Goal: Task Accomplishment & Management: Manage account settings

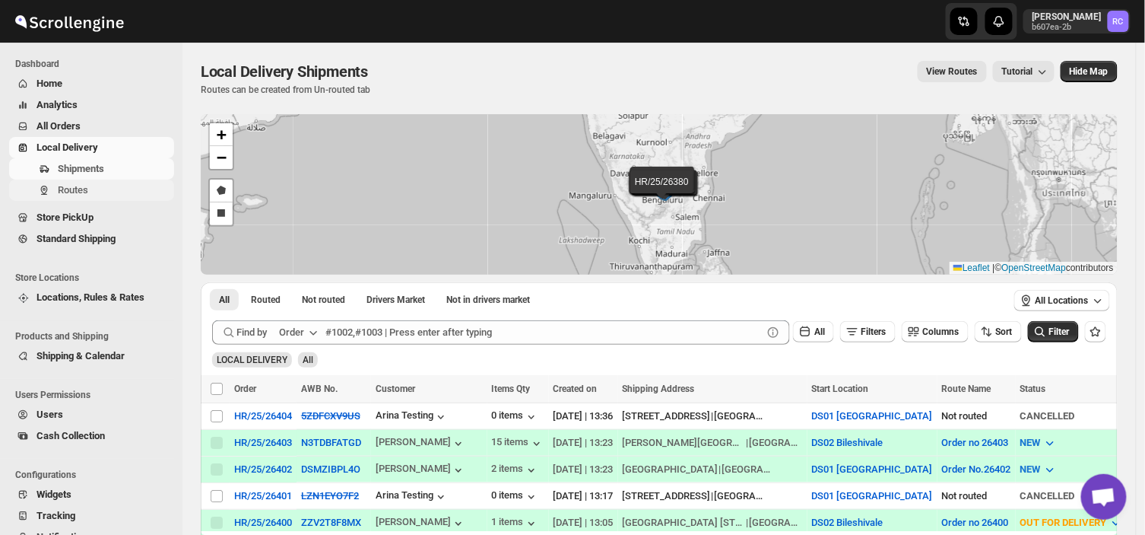
click at [81, 189] on span "Routes" at bounding box center [73, 189] width 30 height 11
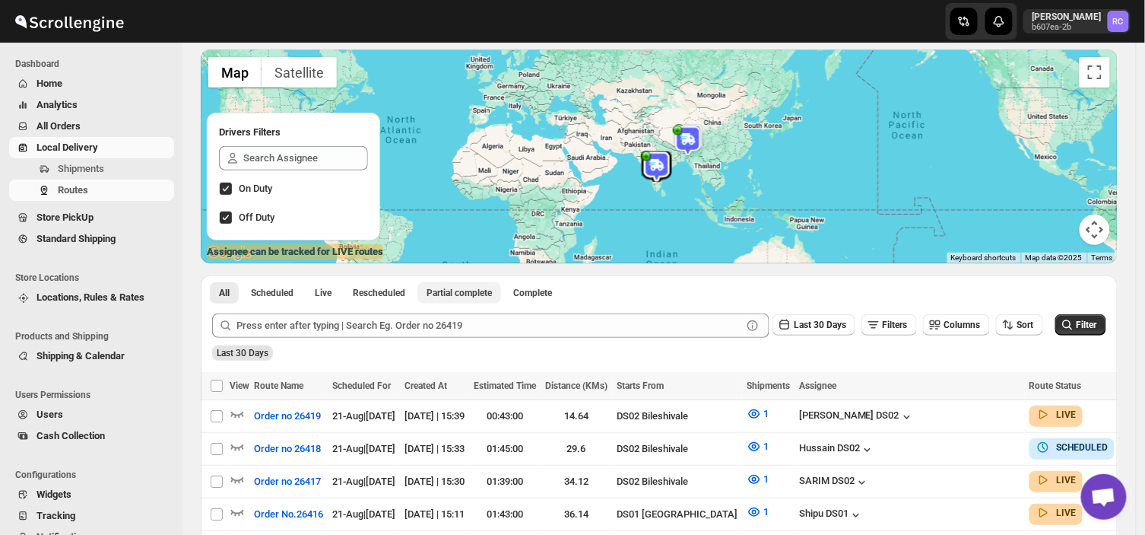
scroll to position [99, 0]
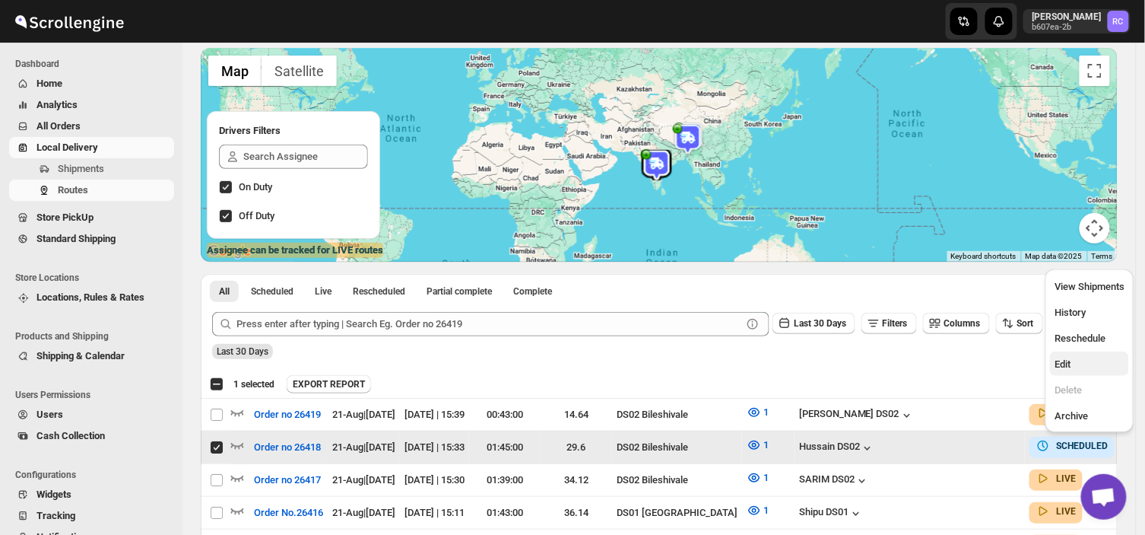
click at [1068, 364] on span "Edit" at bounding box center [1063, 363] width 16 height 11
checkbox input "false"
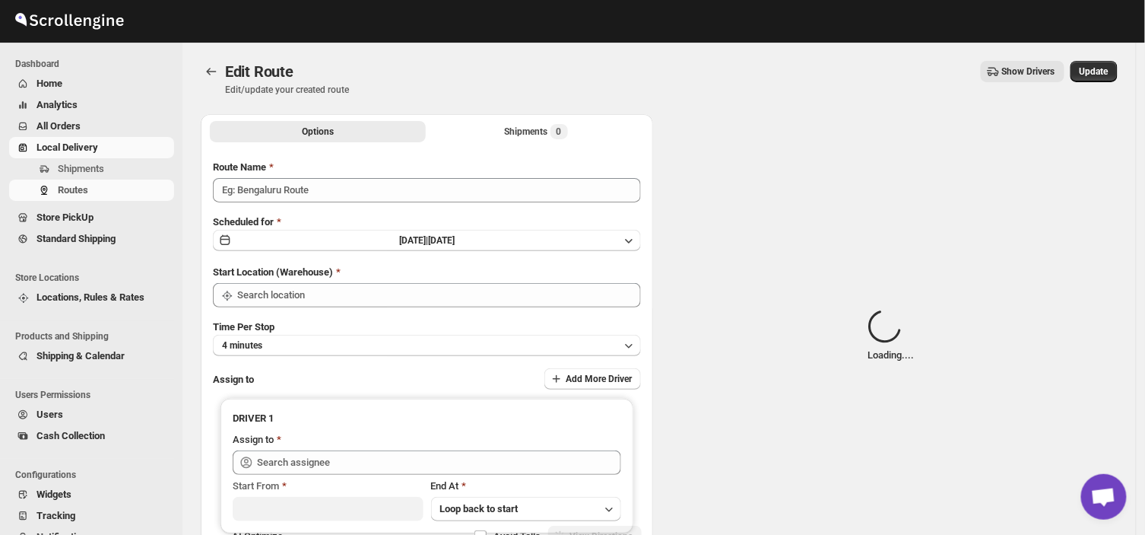
type input "Order no 26418"
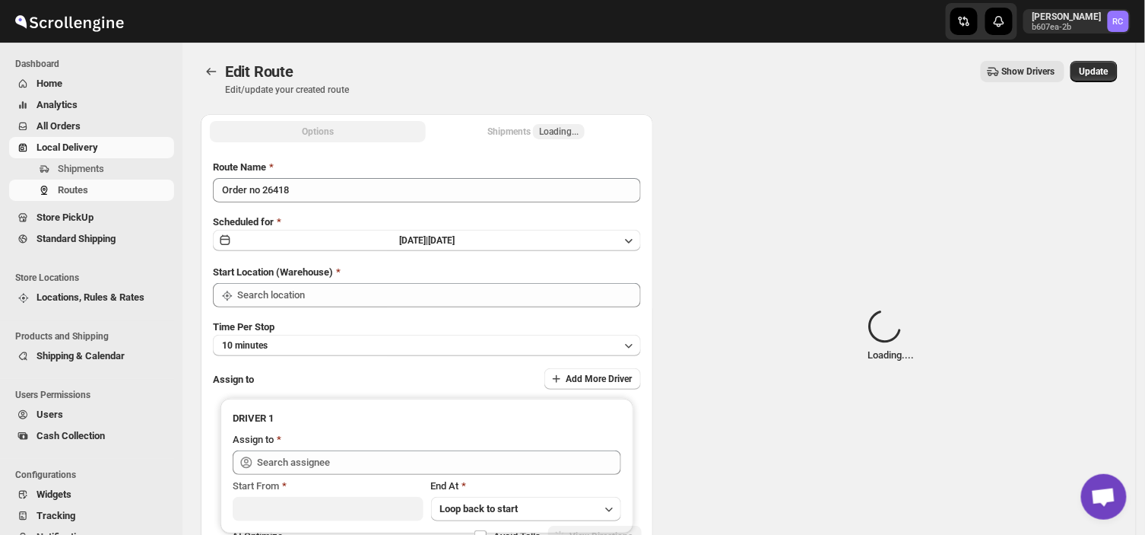
type input "DS02 Bileshivale"
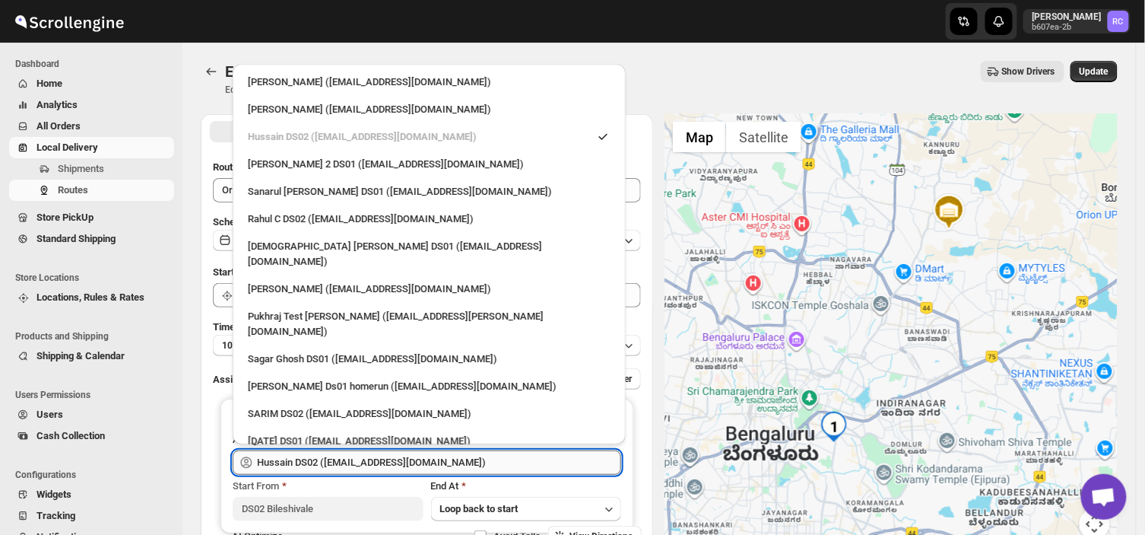
click at [444, 465] on input "Hussain DS02 ([EMAIL_ADDRESS][DOMAIN_NAME])" at bounding box center [439, 462] width 364 height 24
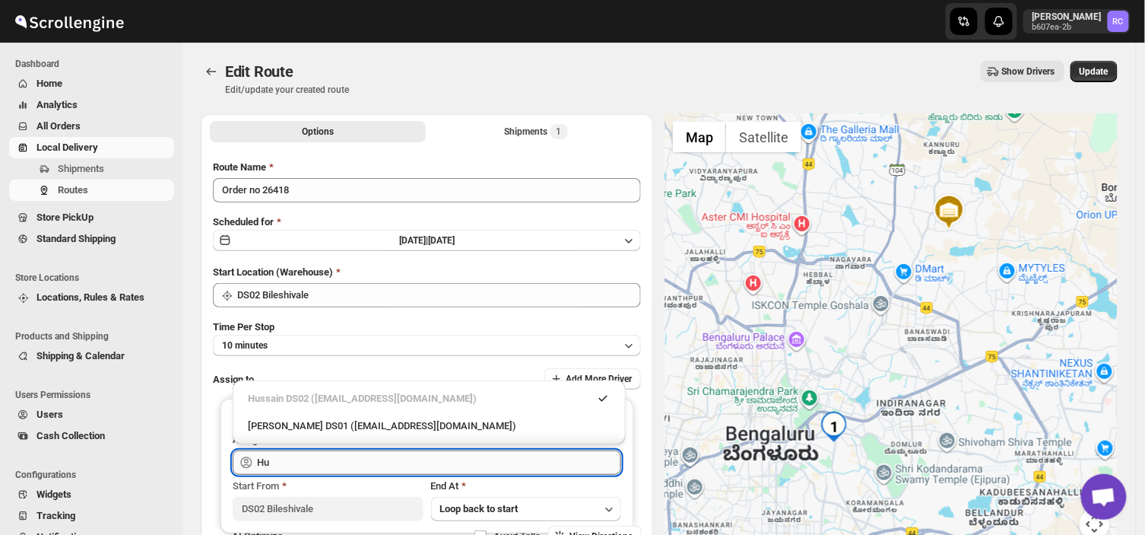
type input "H"
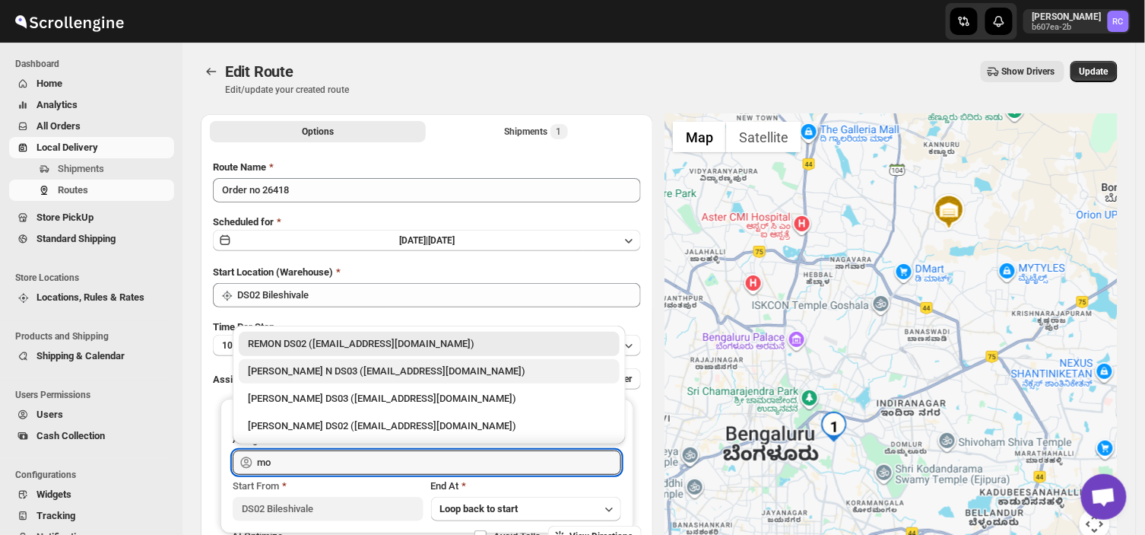
click at [414, 373] on div "[PERSON_NAME] N DS03 ([EMAIL_ADDRESS][DOMAIN_NAME])" at bounding box center [429, 371] width 363 height 15
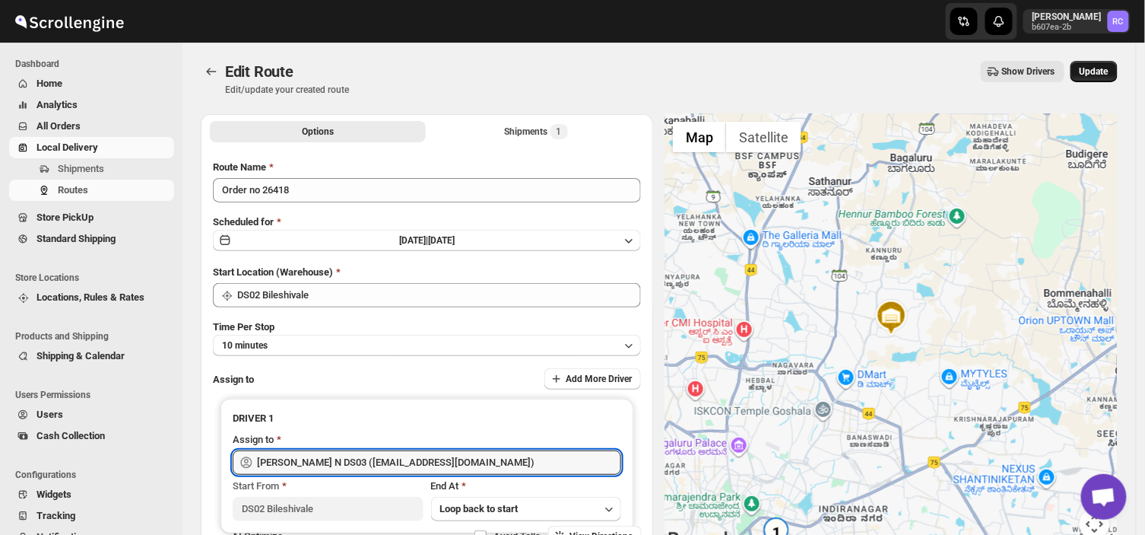
type input "[PERSON_NAME] N DS03 ([EMAIL_ADDRESS][DOMAIN_NAME])"
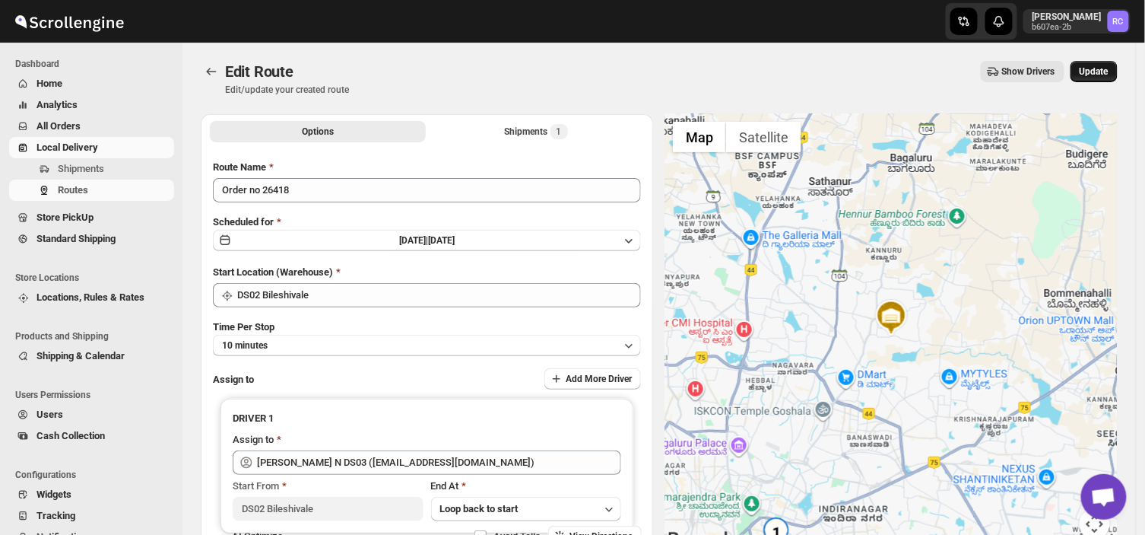
click at [1107, 66] on span "Update" at bounding box center [1094, 71] width 29 height 12
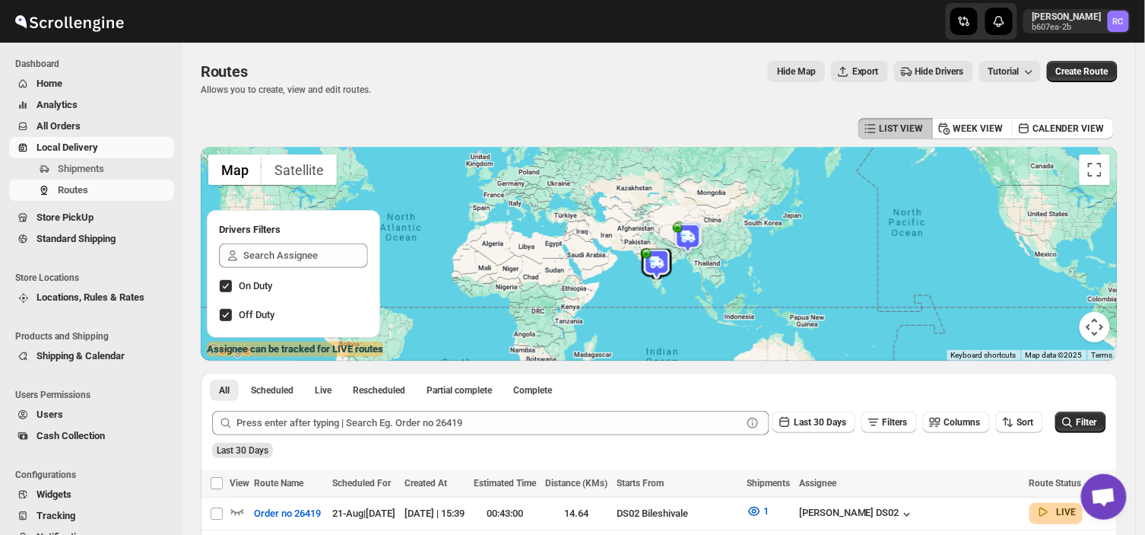
click at [285, 457] on div "Last 30 Days" at bounding box center [657, 445] width 897 height 26
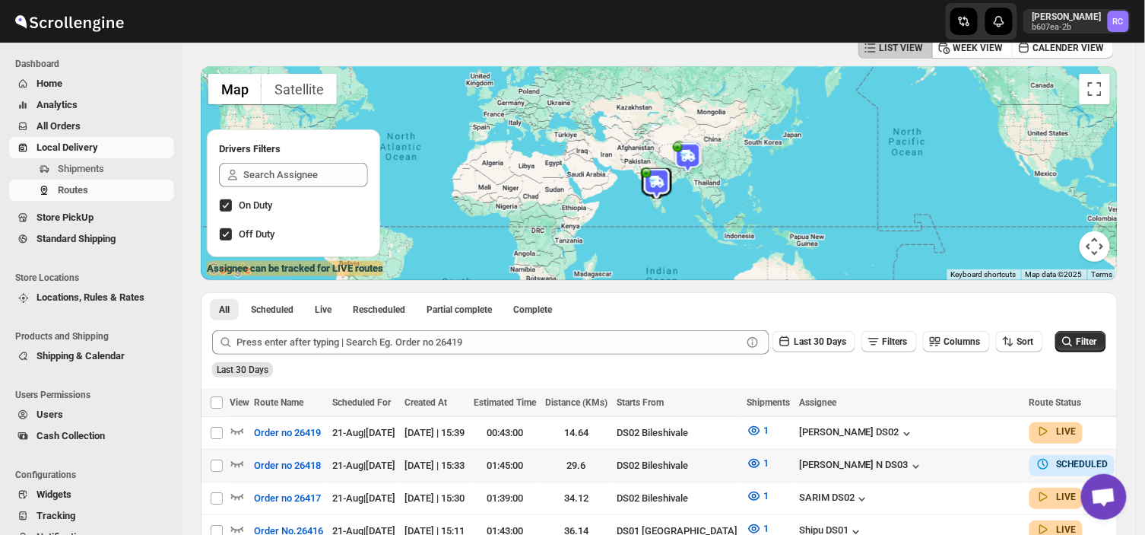
scroll to position [101, 0]
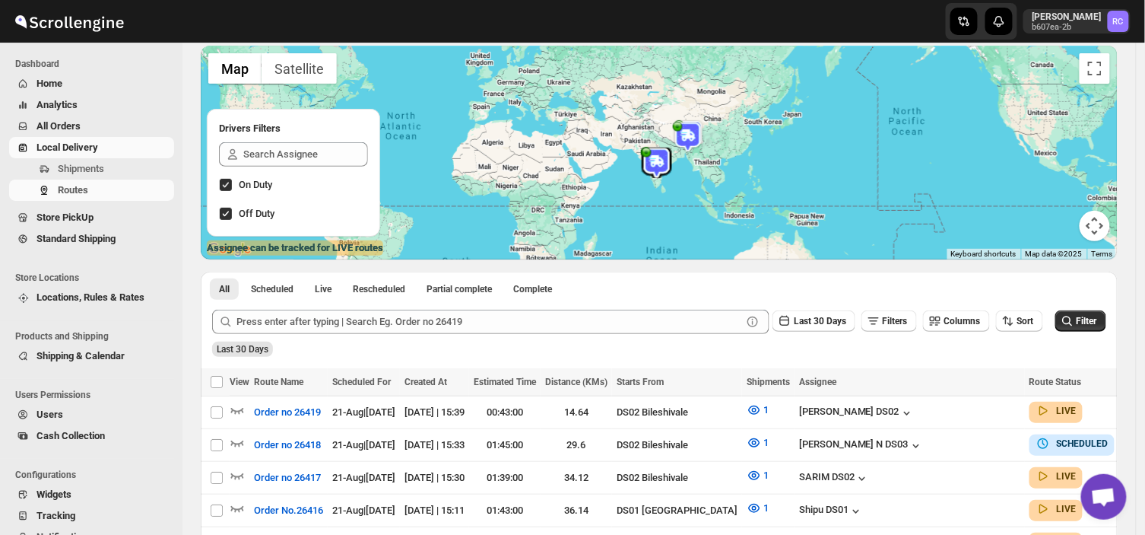
click at [1066, 360] on div "Submit Last 30 Days Filters Columns Sort Filter Last 30 Days" at bounding box center [659, 333] width 917 height 70
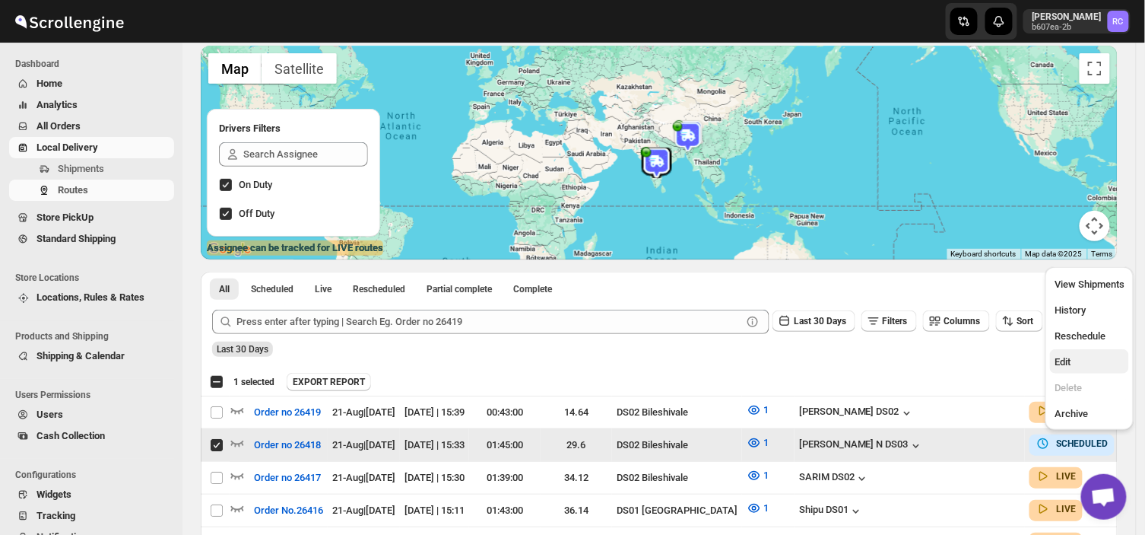
click at [1062, 367] on span "Edit" at bounding box center [1063, 361] width 16 height 11
checkbox input "false"
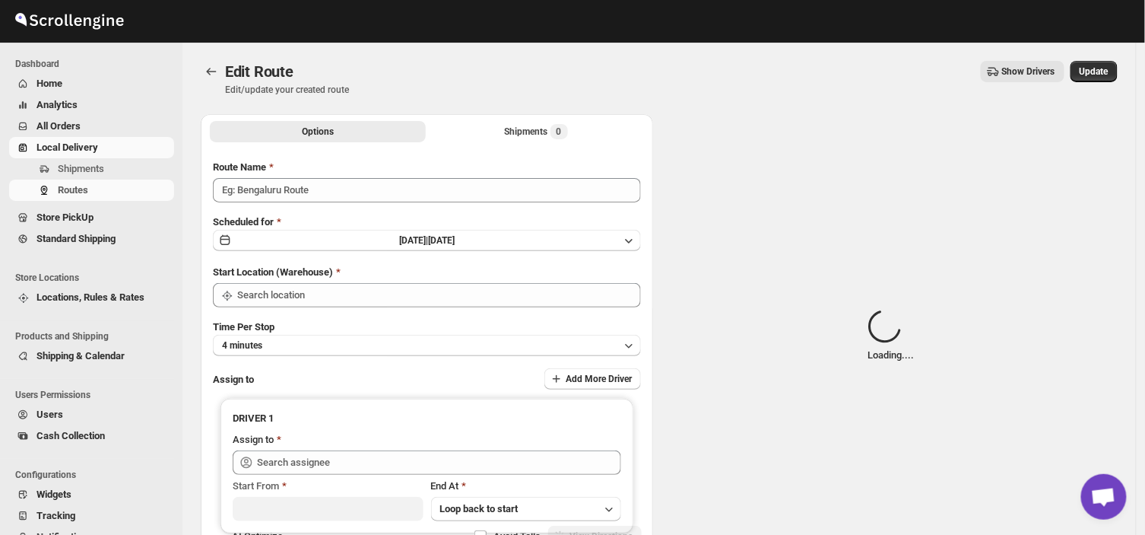
type input "Order no 26418"
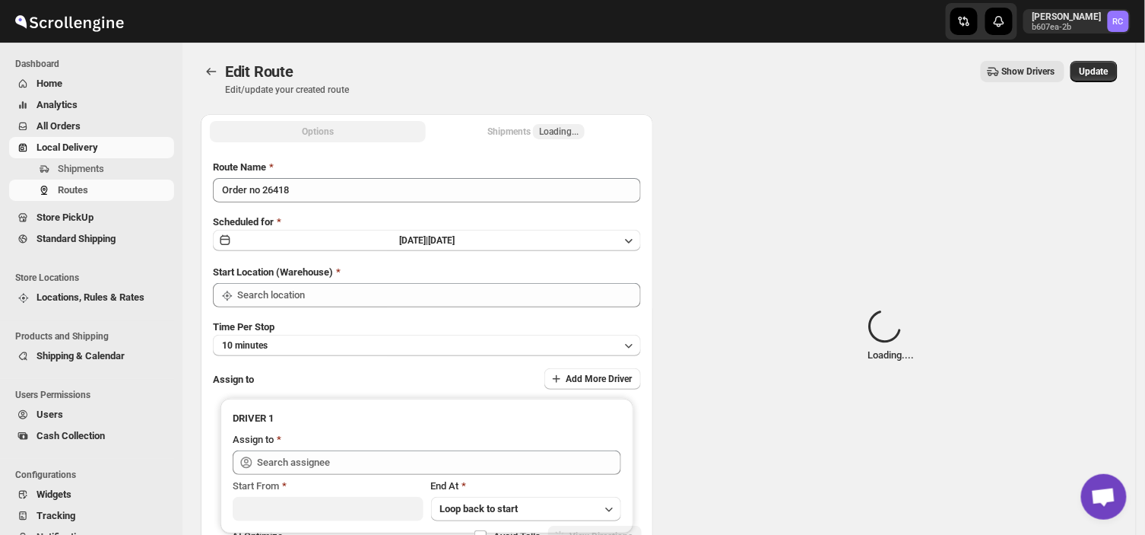
type input "DS03 Kengeri"
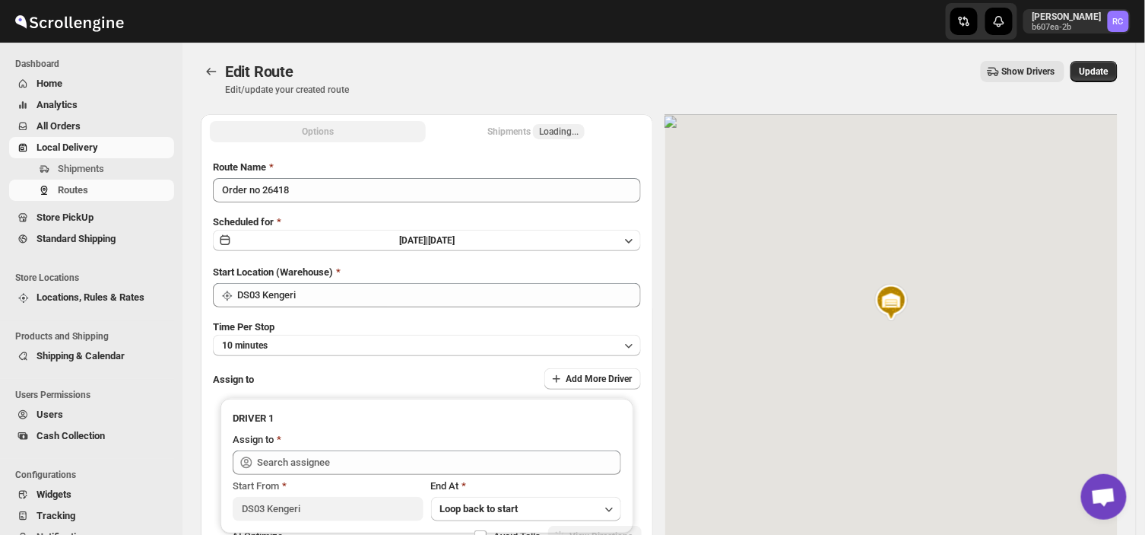
type input "[PERSON_NAME] N DS03 ([EMAIL_ADDRESS][DOMAIN_NAME])"
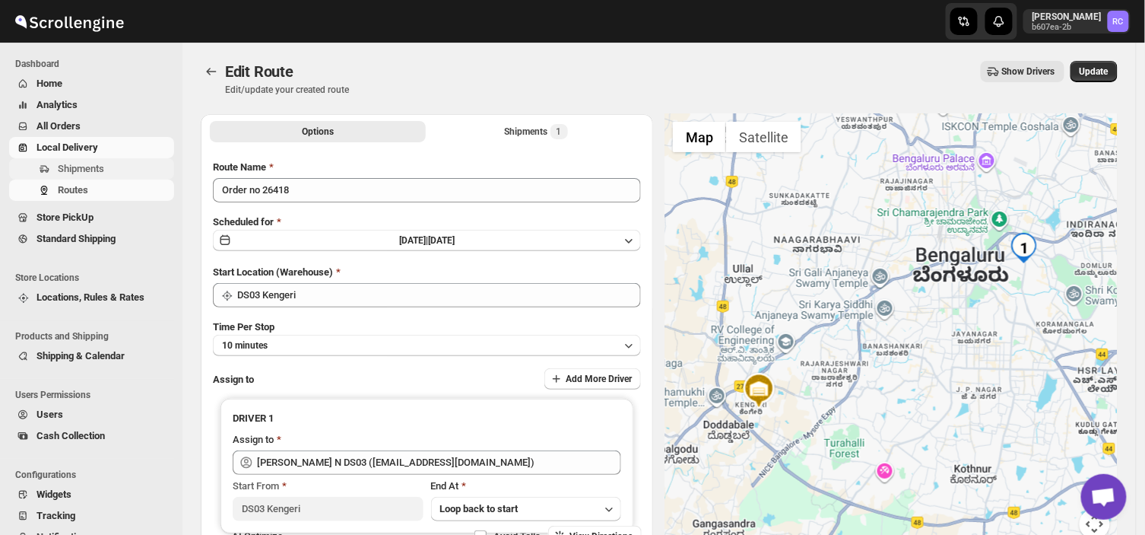
click at [113, 172] on span "Shipments" at bounding box center [114, 168] width 113 height 15
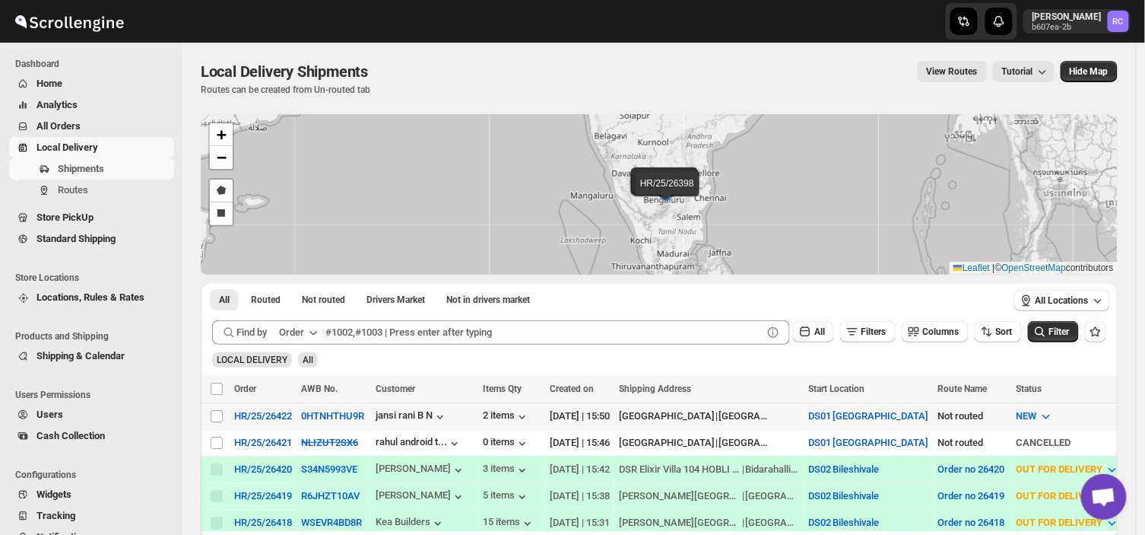
click at [208, 414] on td "Select shipment" at bounding box center [215, 415] width 29 height 27
checkbox input "true"
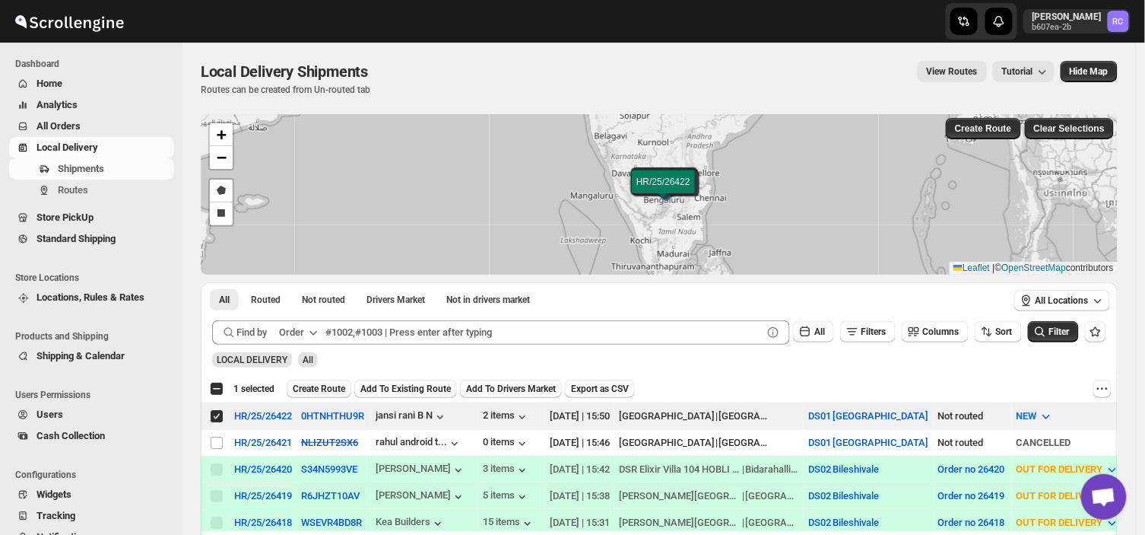
click at [320, 390] on span "Create Route" at bounding box center [319, 389] width 52 height 12
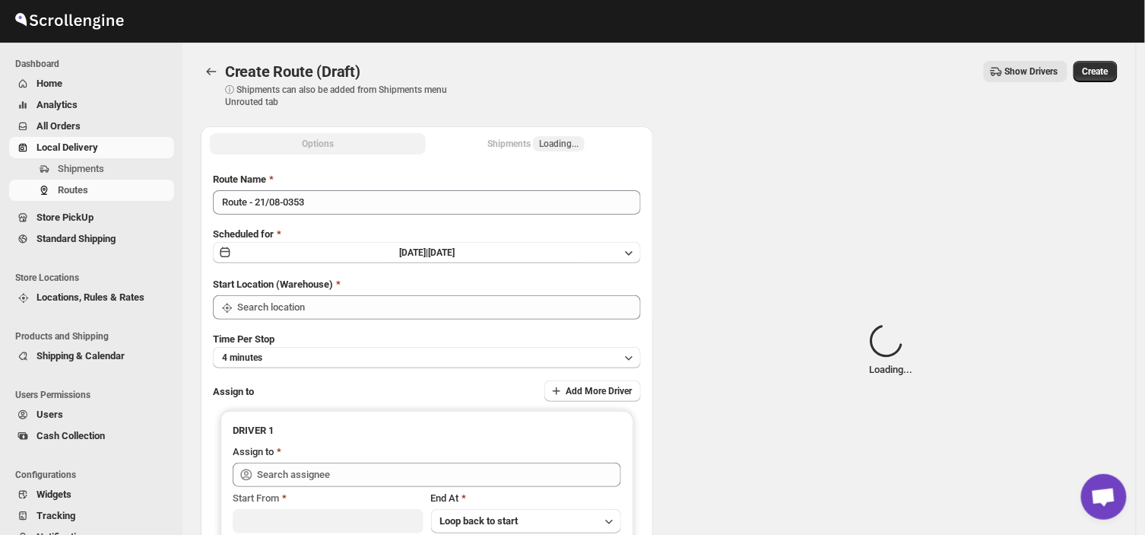
type input "DS01 [GEOGRAPHIC_DATA]"
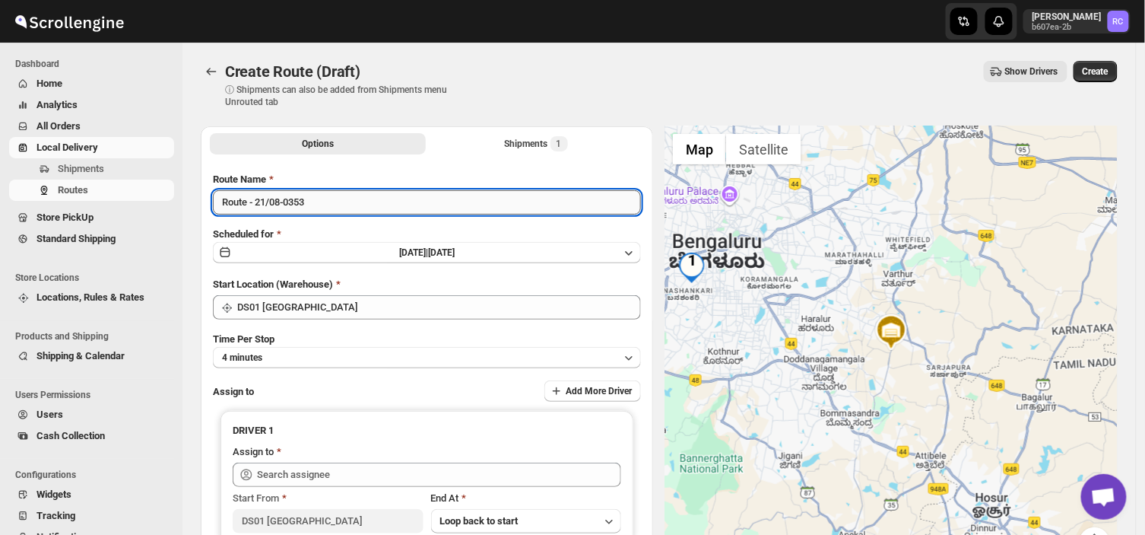
click at [316, 207] on input "Route - 21/08-0353" at bounding box center [427, 202] width 428 height 24
type input "R"
type input "2"
type input "Order no 26422"
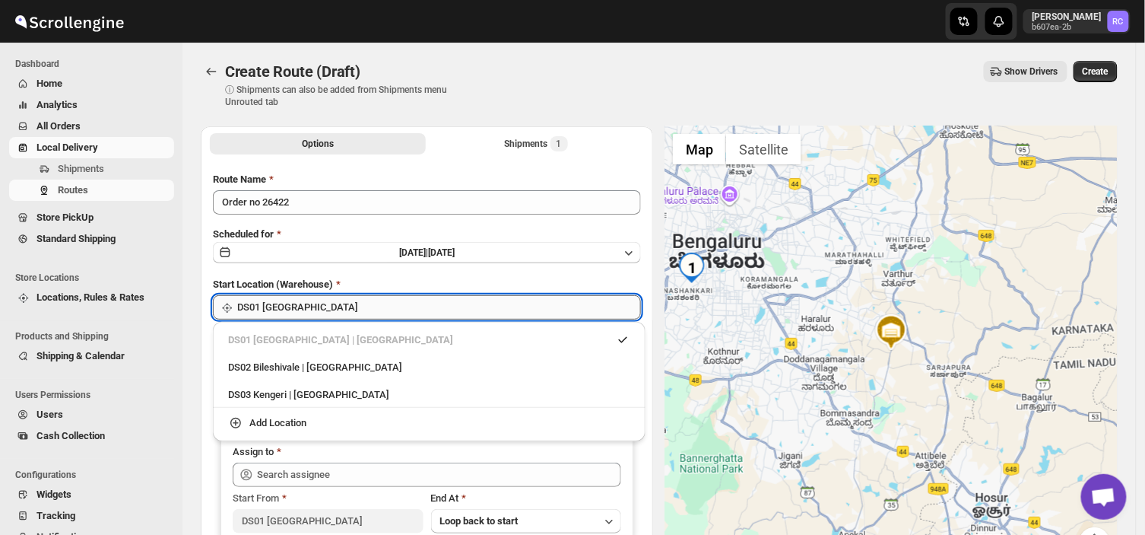
click at [313, 300] on input "DS01 [GEOGRAPHIC_DATA]" at bounding box center [439, 307] width 404 height 24
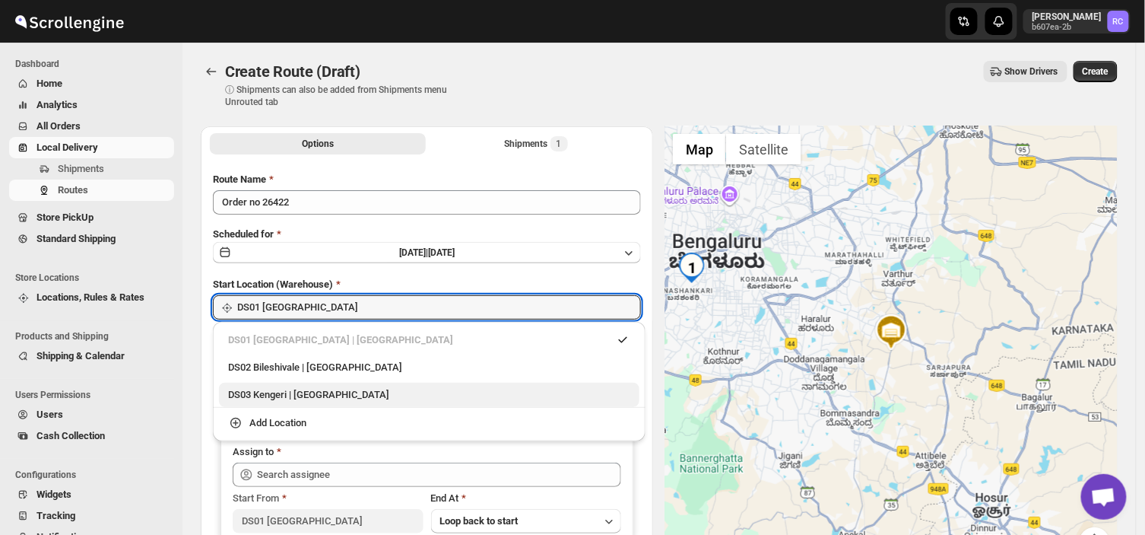
click at [277, 389] on div "DS03 Kengeri | [GEOGRAPHIC_DATA]" at bounding box center [429, 394] width 402 height 15
type input "DS03 Kengeri"
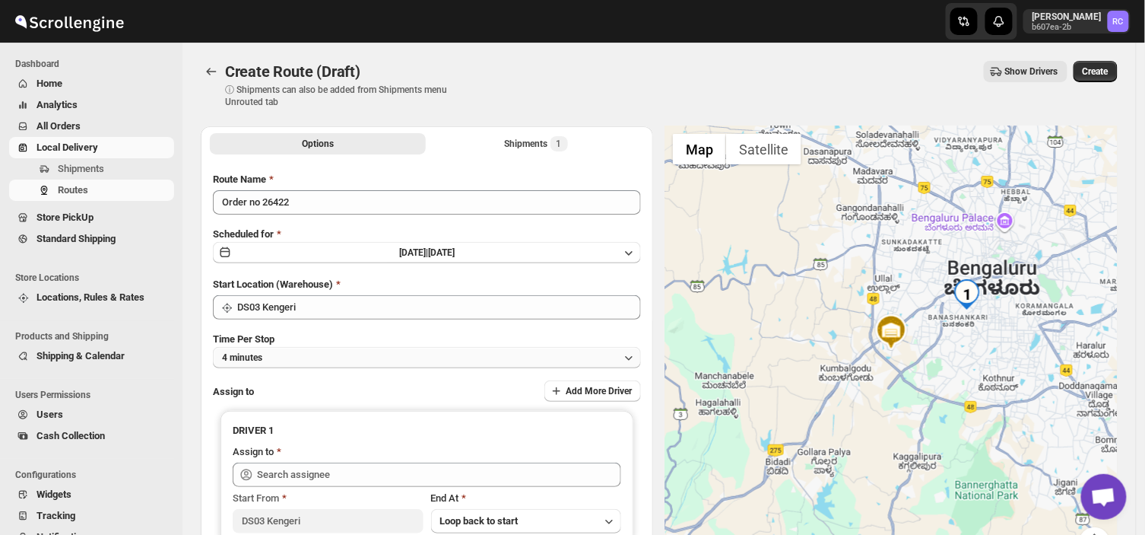
click at [279, 348] on button "4 minutes" at bounding box center [427, 357] width 428 height 21
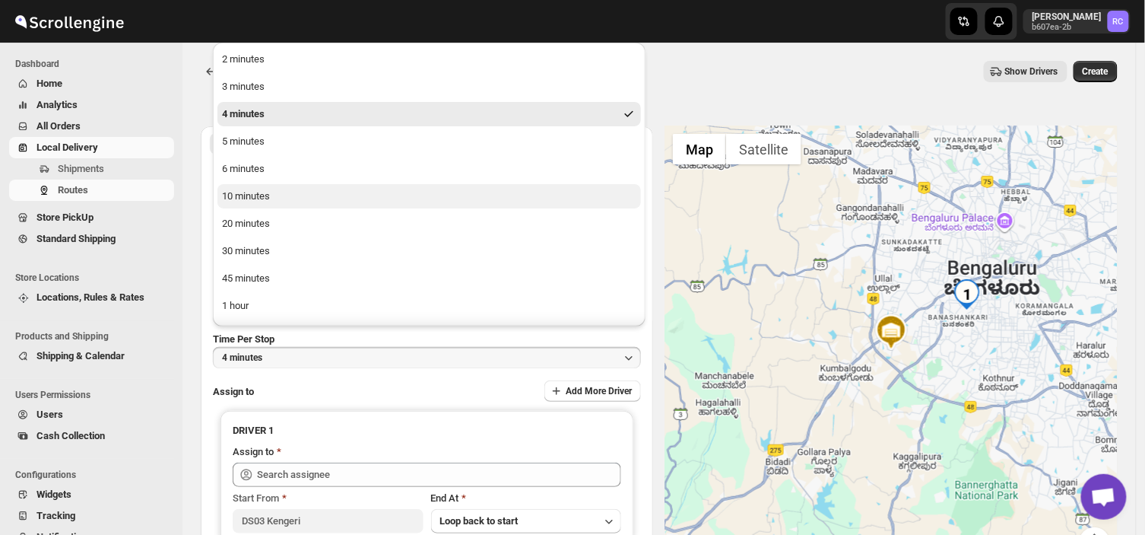
click at [241, 198] on div "10 minutes" at bounding box center [246, 196] width 48 height 15
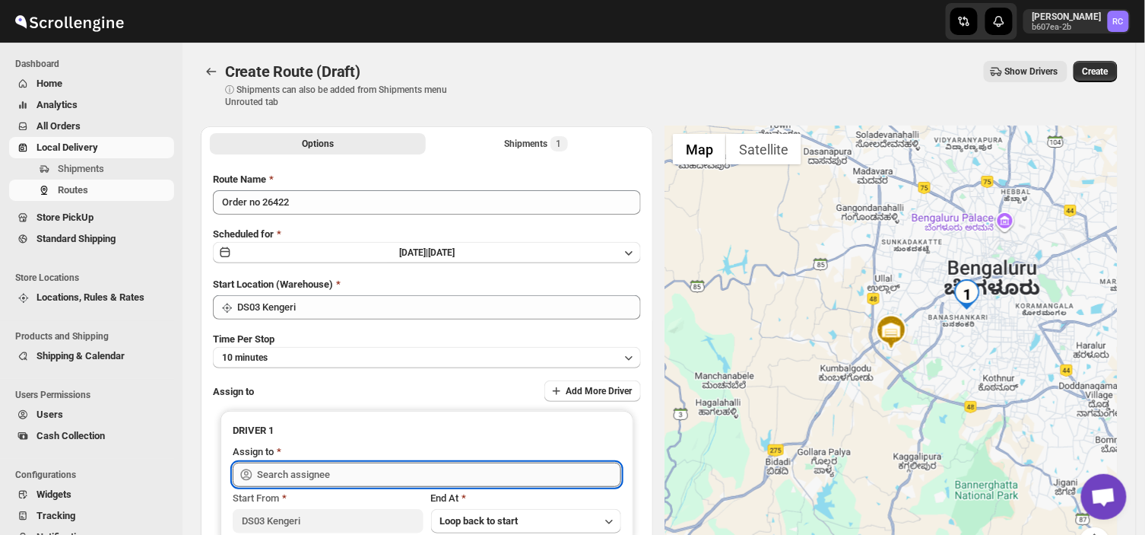
click at [352, 468] on input "text" at bounding box center [439, 474] width 364 height 24
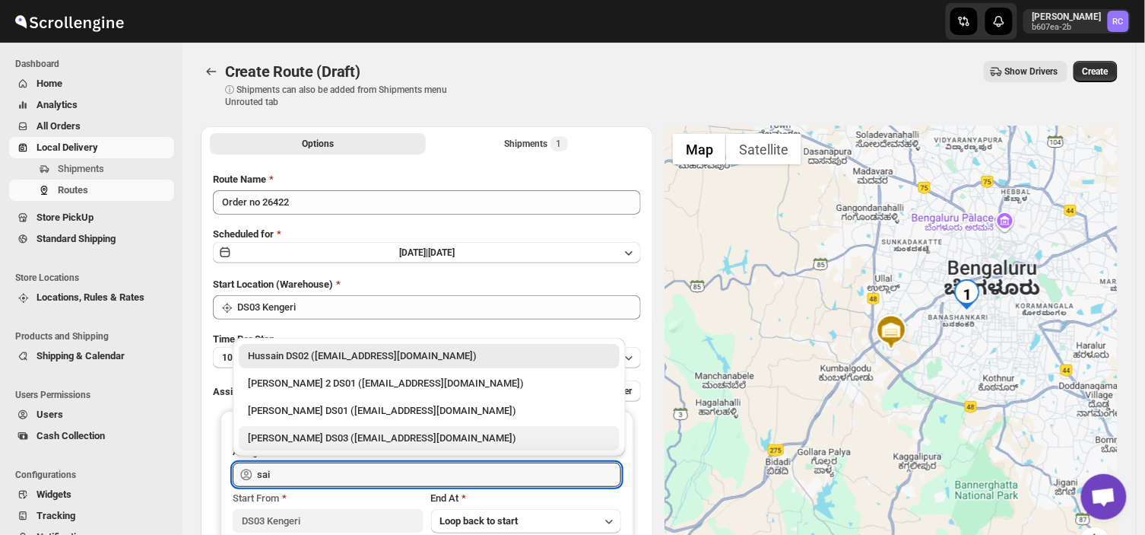
click at [304, 437] on div "[PERSON_NAME] DS03 ([EMAIL_ADDRESS][DOMAIN_NAME])" at bounding box center [429, 437] width 363 height 15
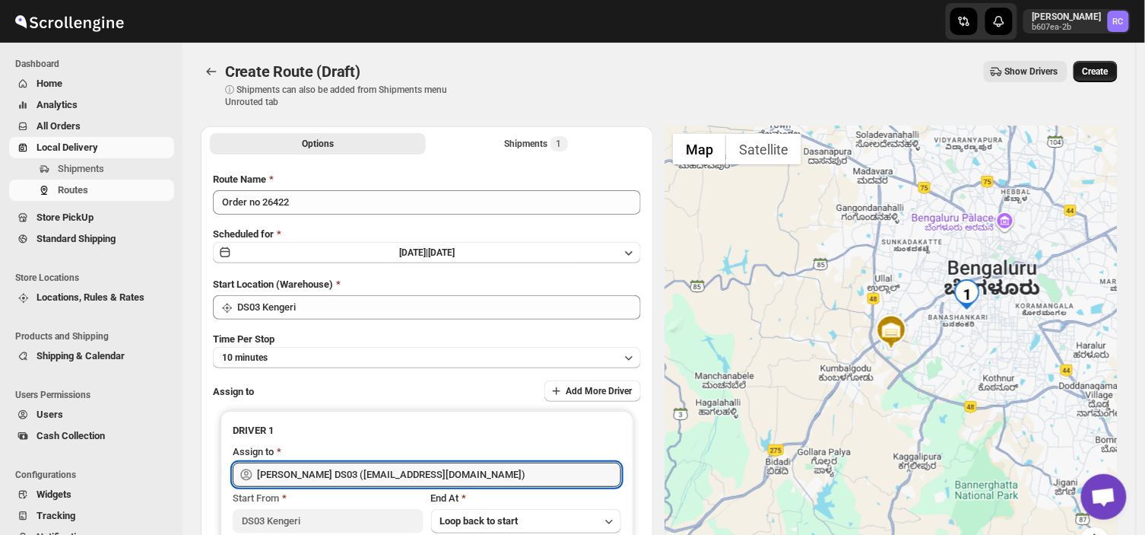
type input "[PERSON_NAME] DS03 ([EMAIL_ADDRESS][DOMAIN_NAME])"
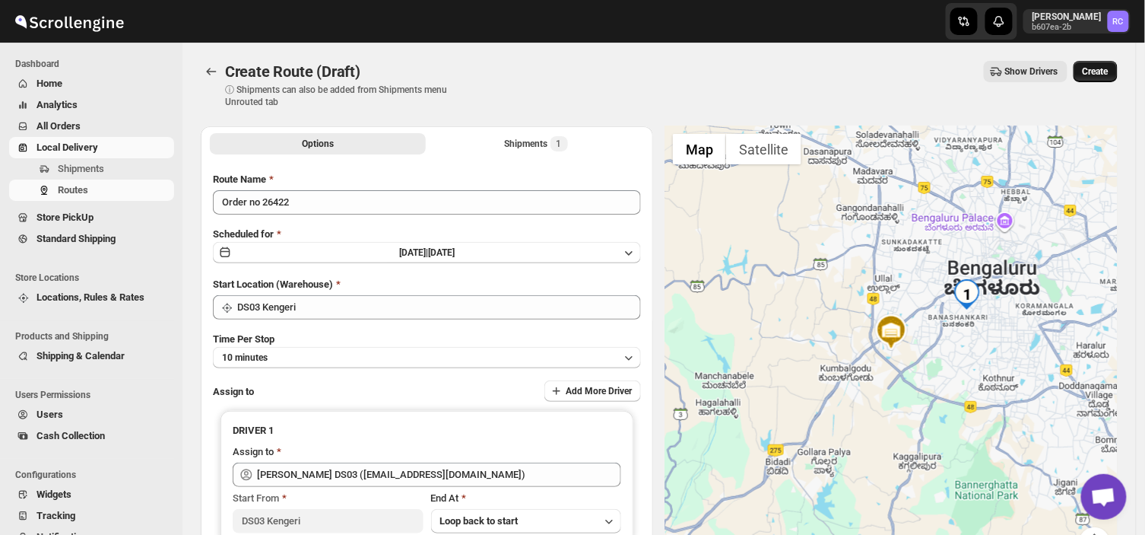
click at [1101, 67] on span "Create" at bounding box center [1096, 71] width 26 height 12
